Goal: Navigation & Orientation: Find specific page/section

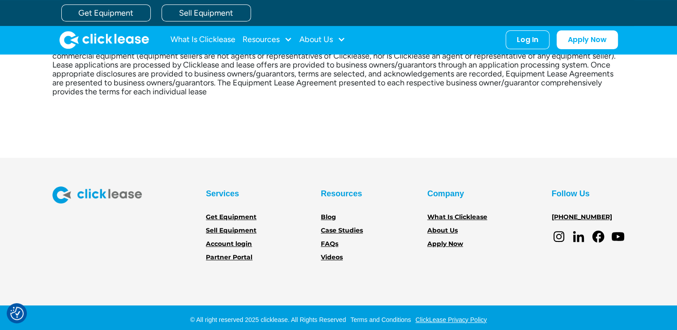
scroll to position [237, 0]
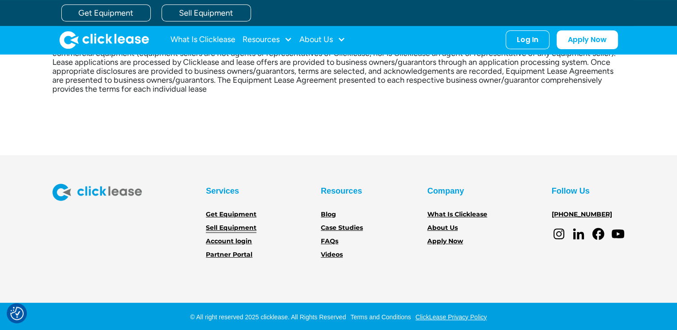
click at [230, 231] on link "Sell Equipment" at bounding box center [231, 228] width 51 height 10
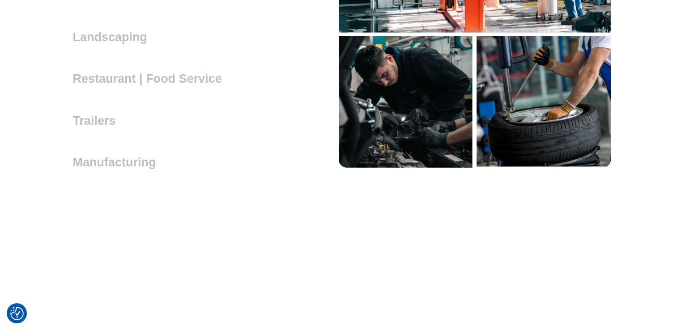
scroll to position [2729, 0]
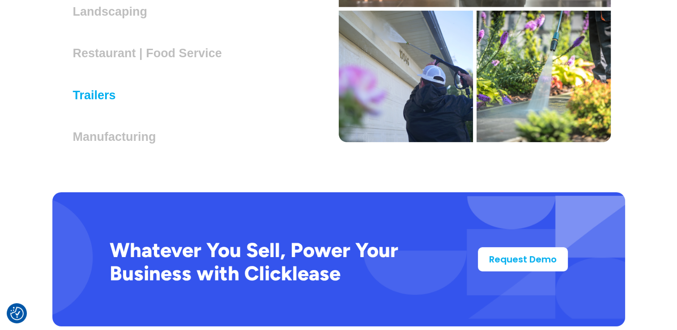
click at [103, 94] on h3 "Trailers" at bounding box center [98, 95] width 50 height 13
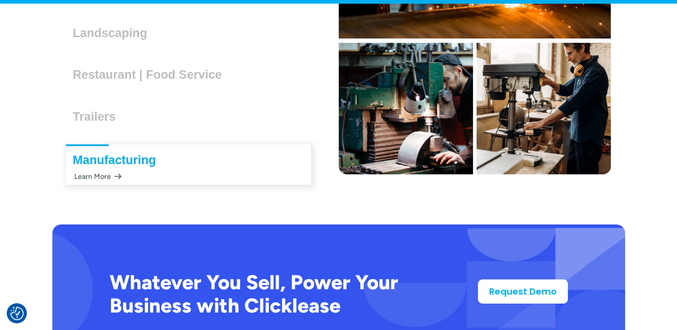
scroll to position [2718, 0]
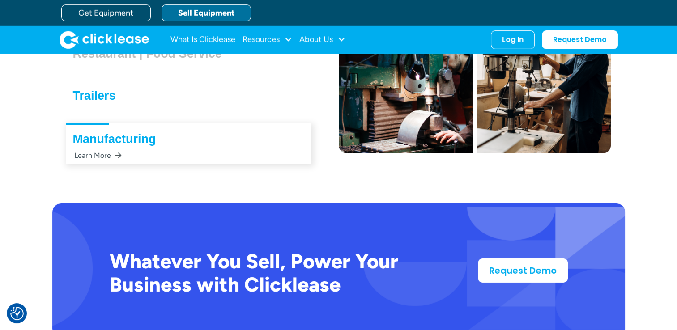
click at [102, 91] on h3 "Trailers" at bounding box center [98, 95] width 50 height 13
click at [124, 94] on div "Trailers Lorem ipsum dolor sit amet, consectetur adipiscing elit. Suspendisse v…" at bounding box center [98, 92] width 64 height 21
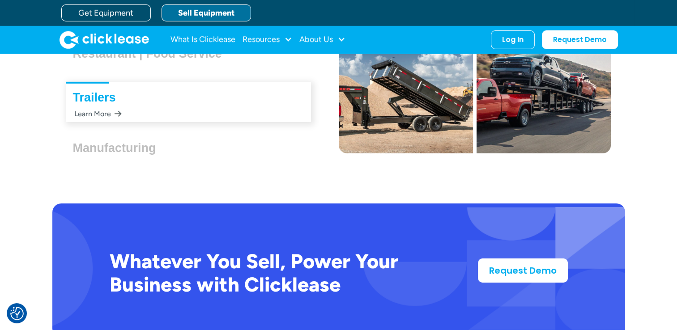
click at [124, 94] on div "Trailers Lorem ipsum dolor sit amet, consectetur adipiscing elit. Suspendisse v…" at bounding box center [98, 94] width 64 height 21
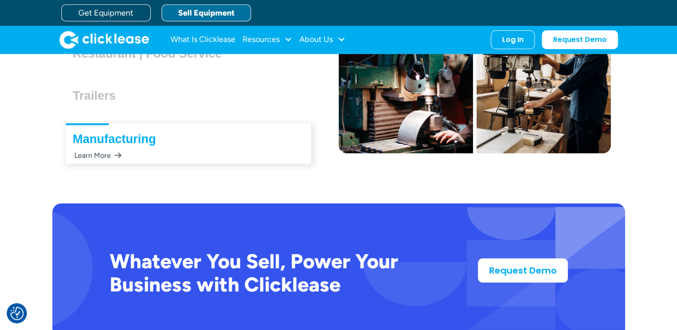
click at [124, 94] on div "Trailers Lorem ipsum dolor sit amet, consectetur adipiscing elit. Suspendisse v…" at bounding box center [98, 92] width 64 height 21
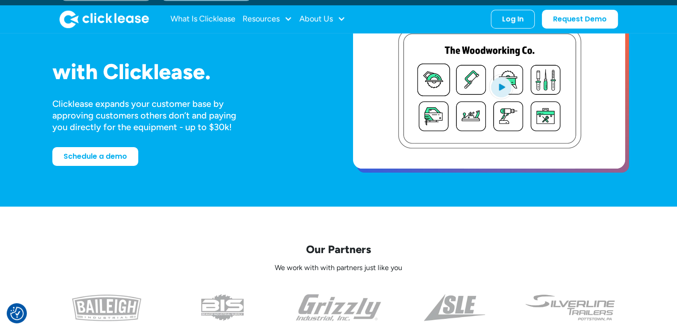
scroll to position [0, 0]
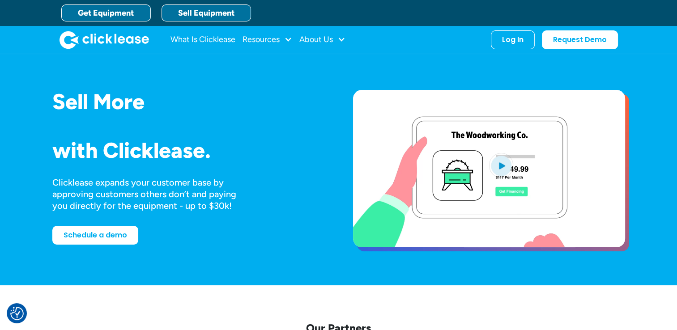
click at [116, 10] on link "Get Equipment" at bounding box center [105, 12] width 89 height 17
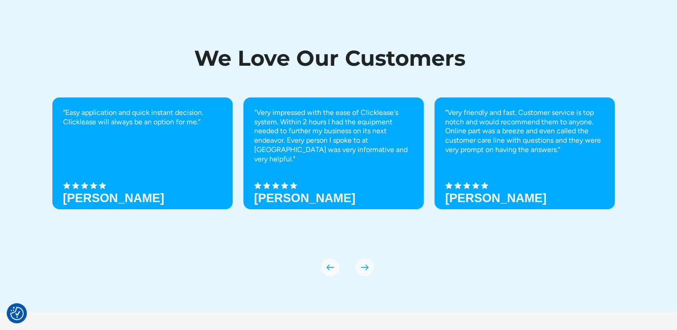
scroll to position [3154, 0]
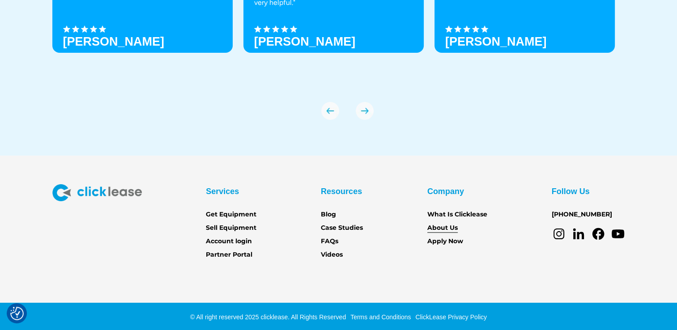
click at [444, 230] on link "About Us" at bounding box center [442, 228] width 30 height 10
